Goal: Transaction & Acquisition: Purchase product/service

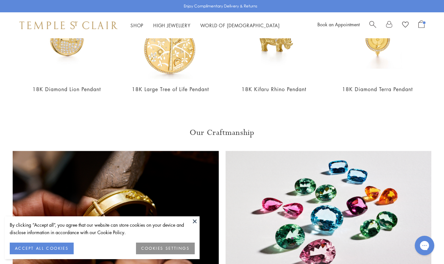
click at [371, 22] on span "Search" at bounding box center [372, 23] width 7 height 7
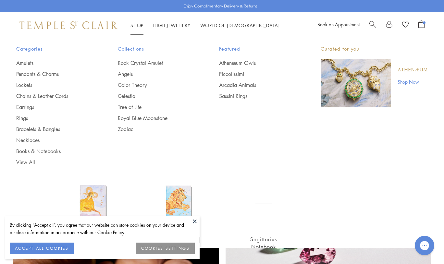
click at [371, 22] on span "Search" at bounding box center [372, 23] width 7 height 7
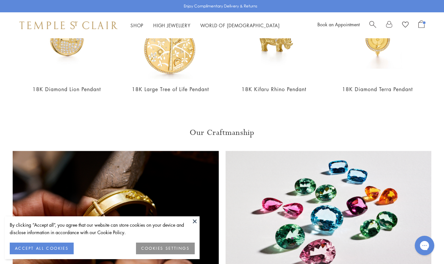
click at [370, 23] on span "Search" at bounding box center [372, 23] width 7 height 7
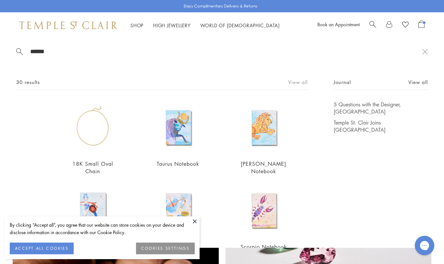
type input "******"
click at [296, 79] on link "View all" at bounding box center [297, 81] width 19 height 7
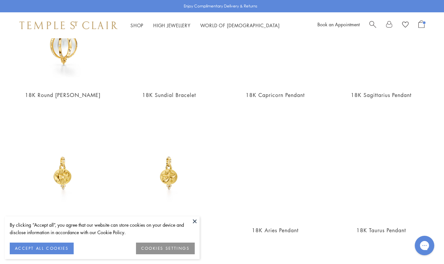
scroll to position [591, 0]
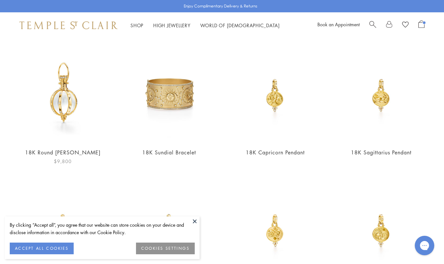
click at [67, 99] on img at bounding box center [62, 95] width 93 height 93
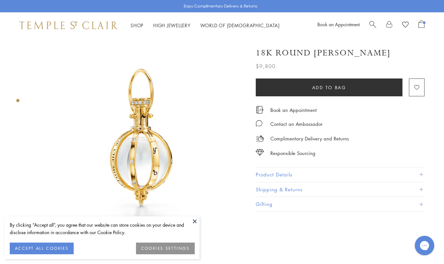
click at [290, 171] on button "Product Details" at bounding box center [340, 174] width 169 height 15
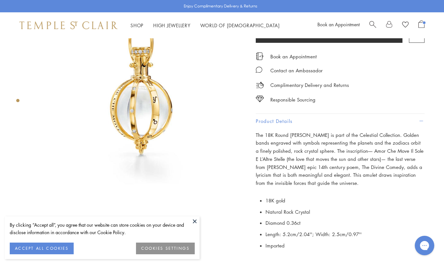
scroll to position [75, 0]
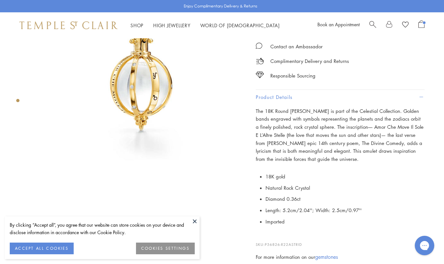
drag, startPoint x: 318, startPoint y: 157, endPoint x: 256, endPoint y: 107, distance: 79.4
click at [256, 107] on p "The 18K Round Astrid Amulet is part of the Celestial Collection. Golden bands e…" at bounding box center [340, 135] width 169 height 56
copy p "The 18K Round Astrid Amulet is part of the Celestial Collection. Golden bands e…"
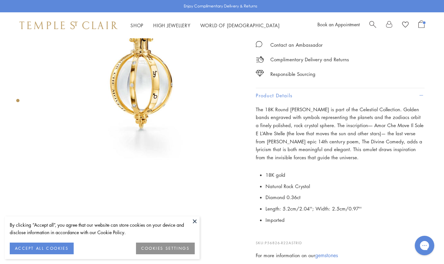
scroll to position [81, 1]
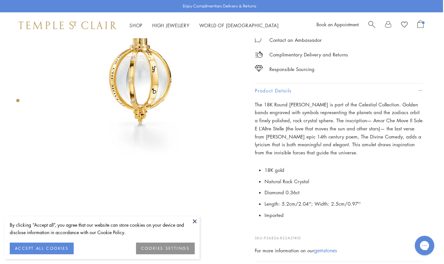
click at [330, 141] on p "The 18K Round Astrid Amulet is part of the Celestial Collection. Golden bands e…" at bounding box center [339, 129] width 169 height 56
drag, startPoint x: 322, startPoint y: 149, endPoint x: 255, endPoint y: 102, distance: 82.0
click at [255, 102] on p "The 18K Round Astrid Amulet is part of the Celestial Collection. Golden bands e…" at bounding box center [339, 129] width 169 height 56
copy p "The 18K Round Astrid Amulet is part of the Celestial Collection. Golden bands e…"
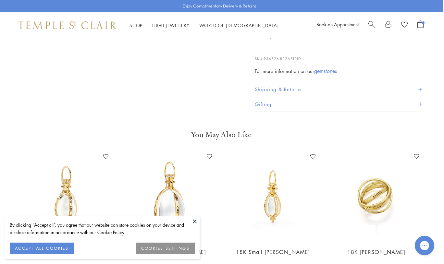
scroll to position [219, 1]
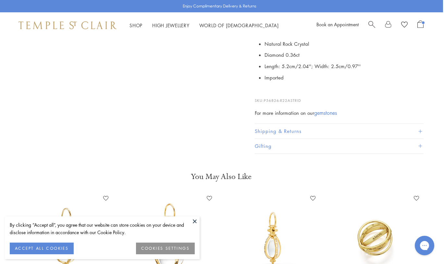
drag, startPoint x: 304, startPoint y: 96, endPoint x: 265, endPoint y: 96, distance: 39.2
click at [265, 96] on p "SKU: P56826-R22ASTRID" at bounding box center [339, 97] width 169 height 12
copy p "P56826-R22ASTRID"
